Goal: Task Accomplishment & Management: Use online tool/utility

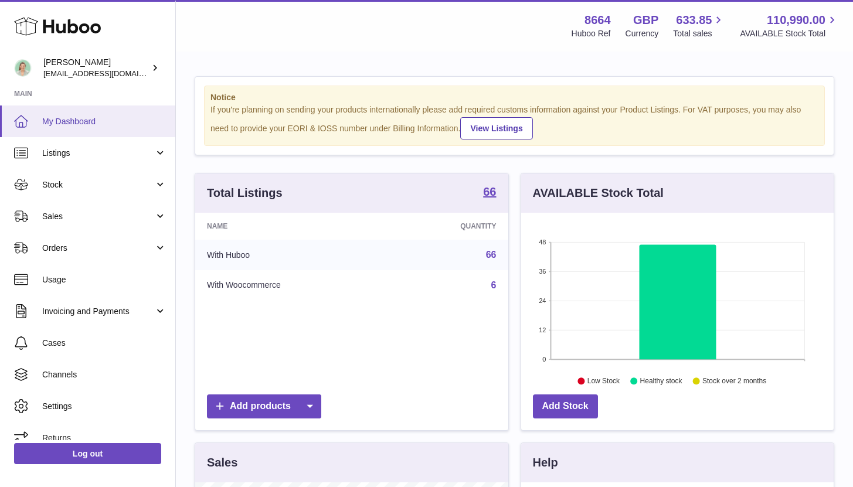
scroll to position [183, 312]
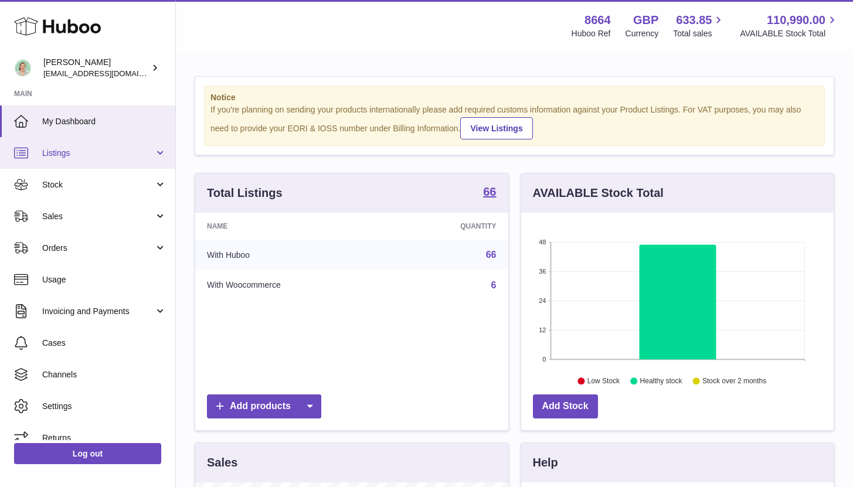
click at [152, 155] on link "Listings" at bounding box center [87, 153] width 175 height 32
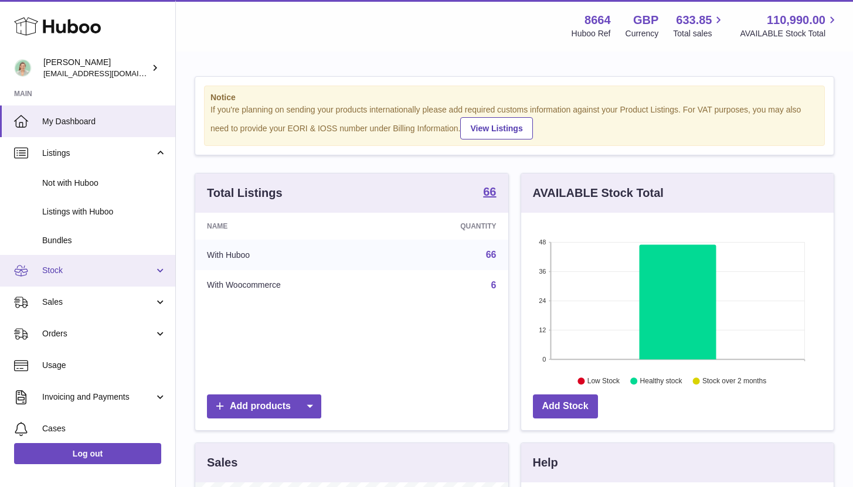
click at [115, 267] on span "Stock" at bounding box center [98, 270] width 112 height 11
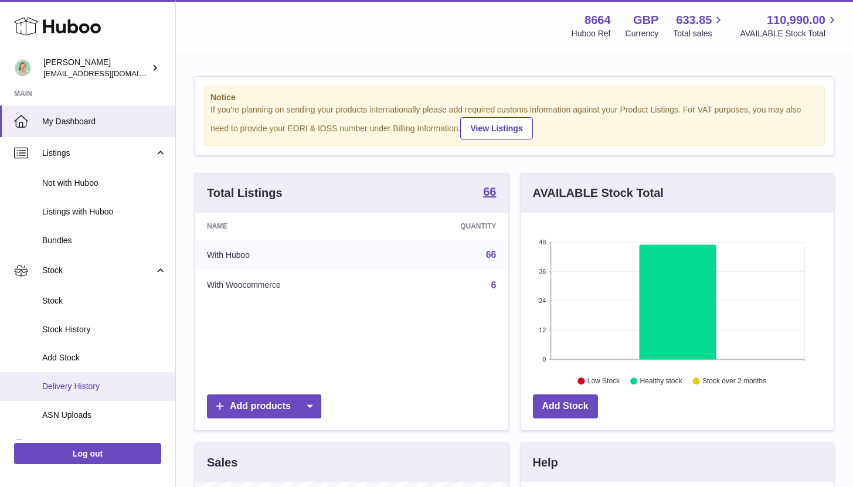
click at [87, 393] on link "Delivery History" at bounding box center [87, 386] width 175 height 29
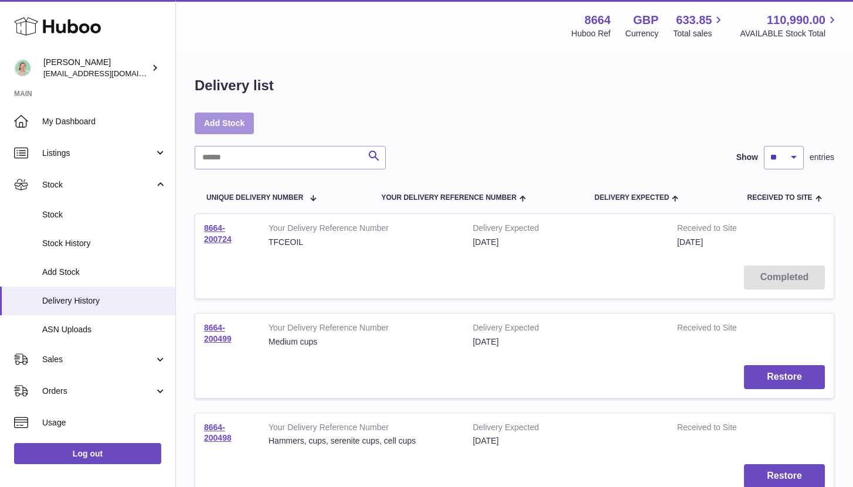
click at [226, 125] on link "Add Stock" at bounding box center [224, 123] width 59 height 21
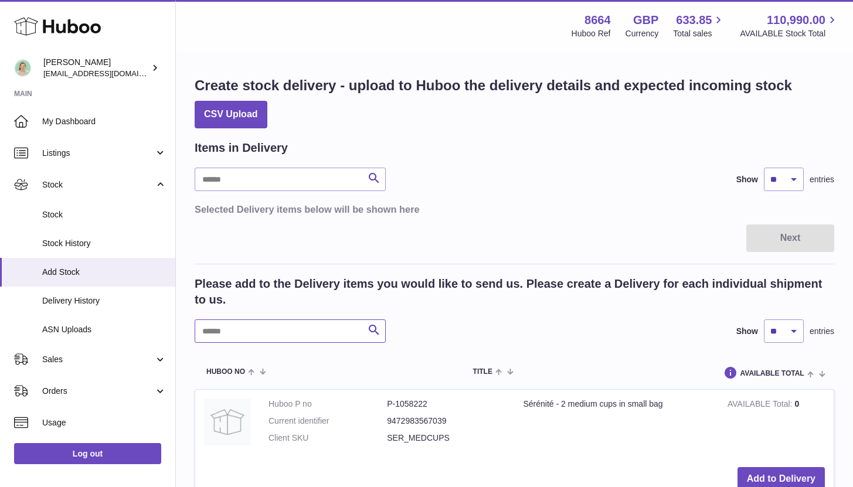
click at [332, 329] on input "text" at bounding box center [290, 330] width 191 height 23
type input "****"
